Goal: Task Accomplishment & Management: Manage account settings

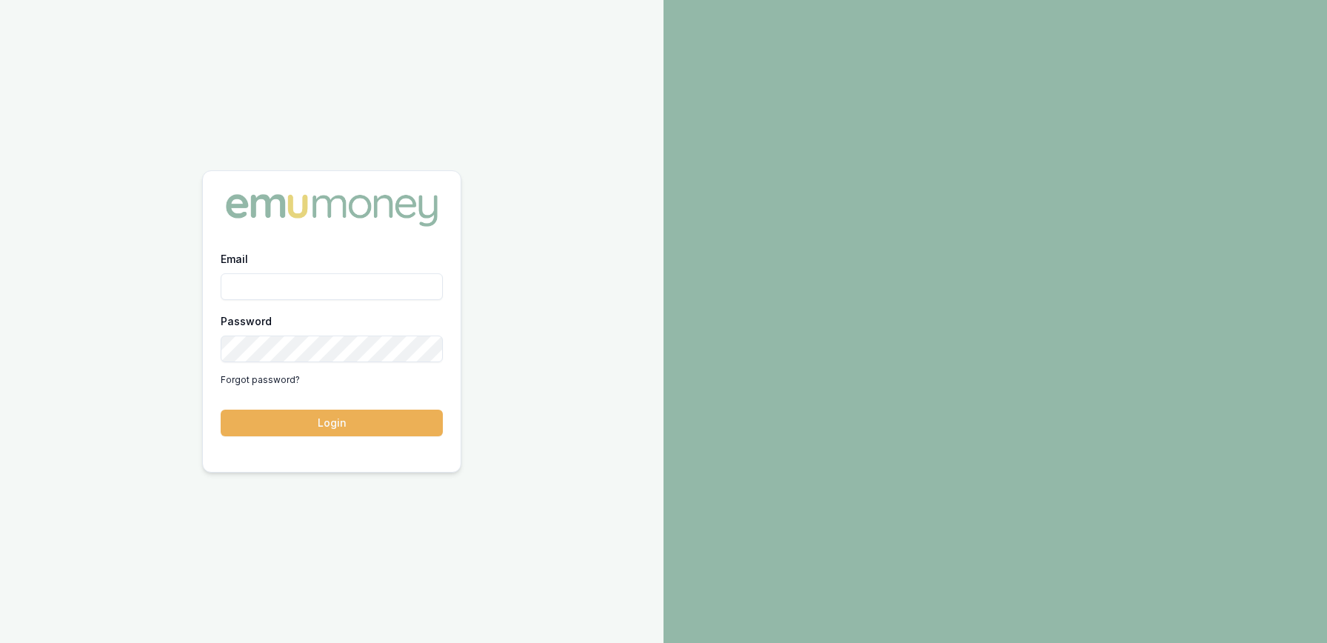
click at [290, 281] on input "Email" at bounding box center [332, 286] width 222 height 27
type input "paul@whoneedsleads.com.au"
click at [221, 410] on button "Login" at bounding box center [332, 423] width 222 height 27
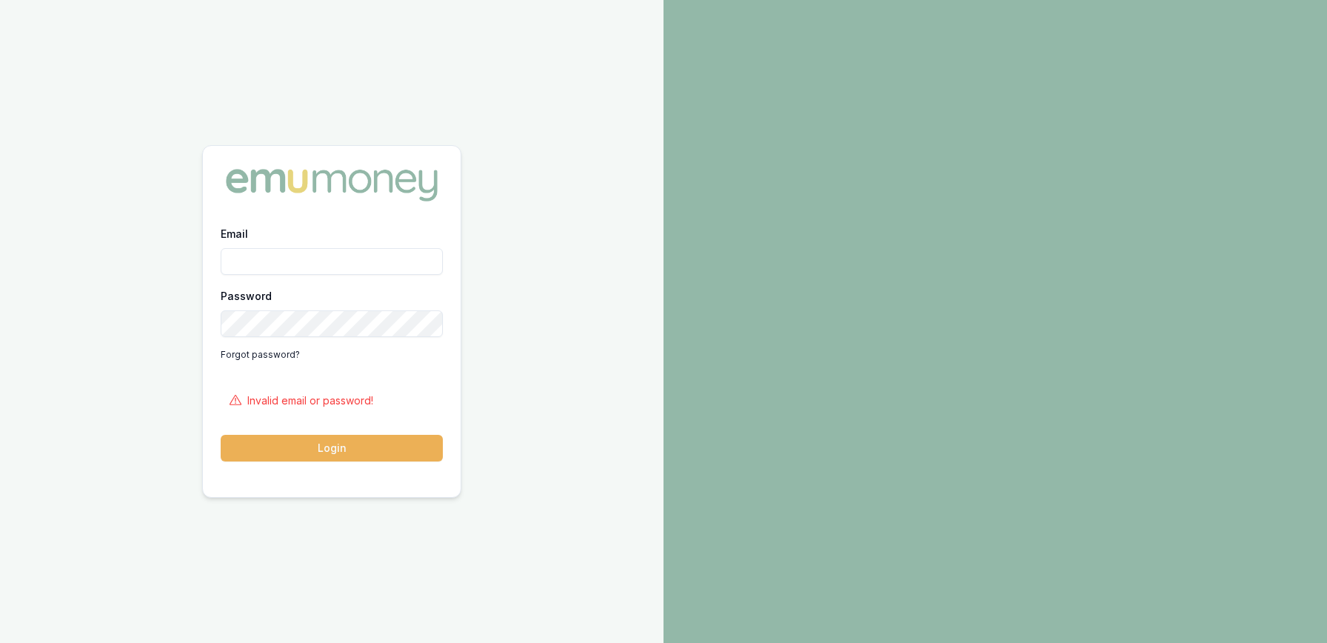
click at [278, 267] on input "Email" at bounding box center [332, 261] width 222 height 27
click at [325, 262] on input "Email" at bounding box center [332, 261] width 222 height 27
type input "paul@whoneedsleads.com.au"
click at [221, 435] on button "Login" at bounding box center [332, 448] width 222 height 27
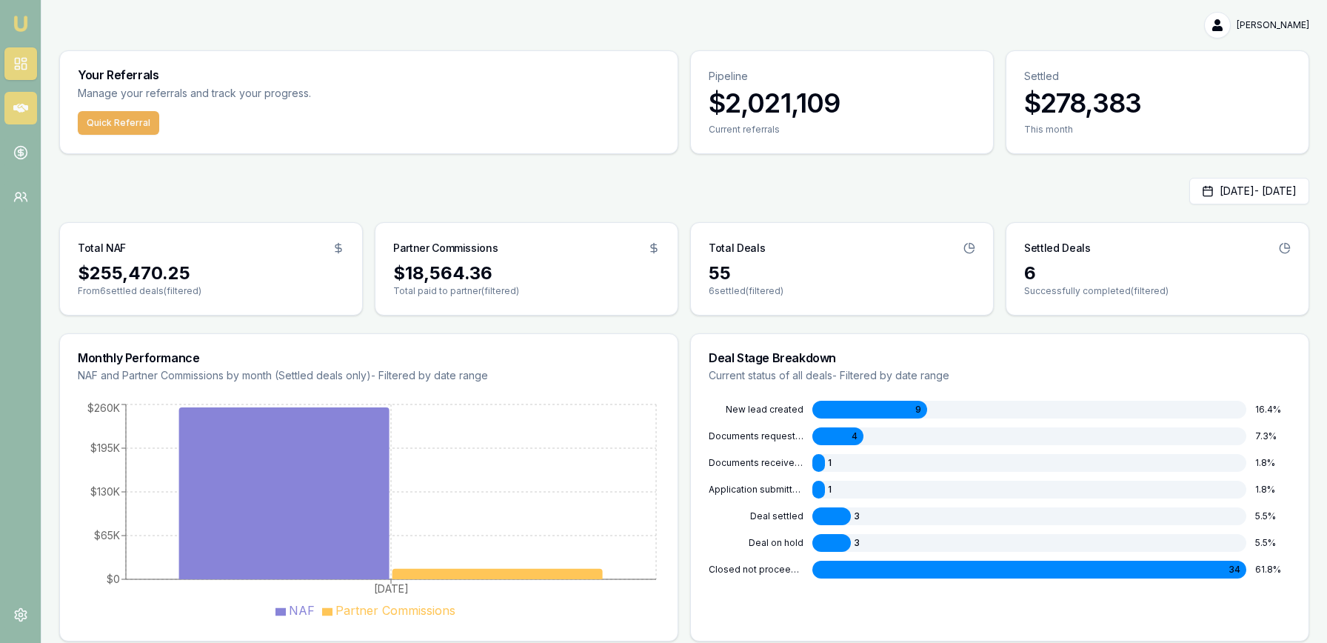
click at [29, 105] on link at bounding box center [20, 108] width 33 height 33
